Goal: Use online tool/utility: Utilize a website feature to perform a specific function

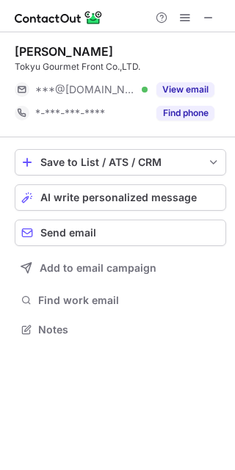
scroll to position [319, 235]
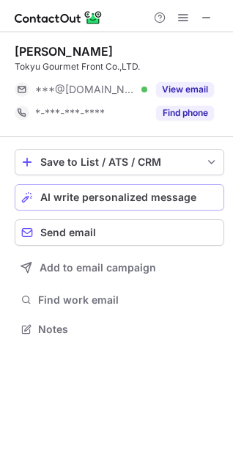
scroll to position [319, 233]
click at [213, 15] on button at bounding box center [207, 18] width 18 height 18
